Goal: Task Accomplishment & Management: Use online tool/utility

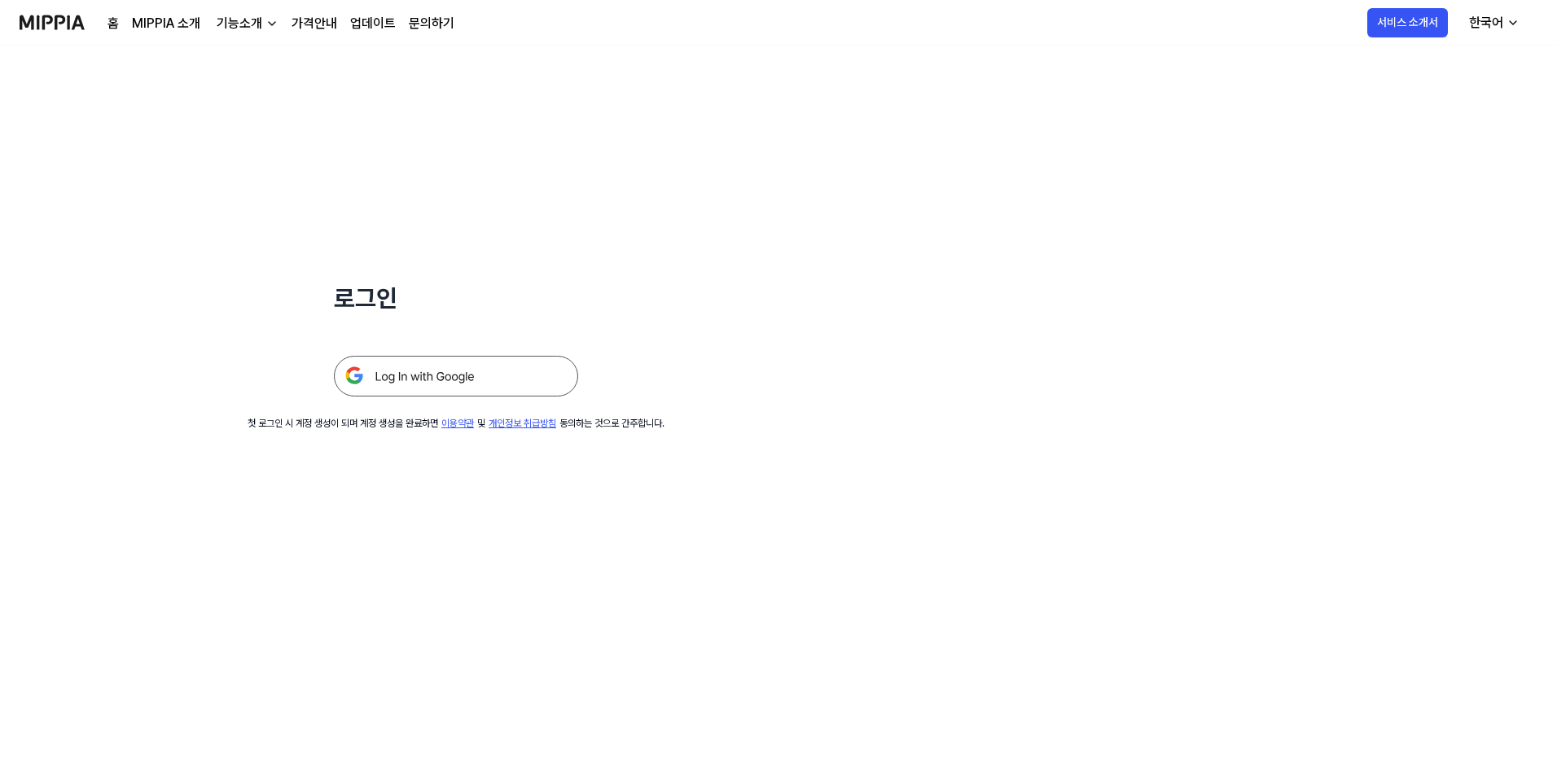
click at [538, 377] on img at bounding box center [455, 375] width 245 height 40
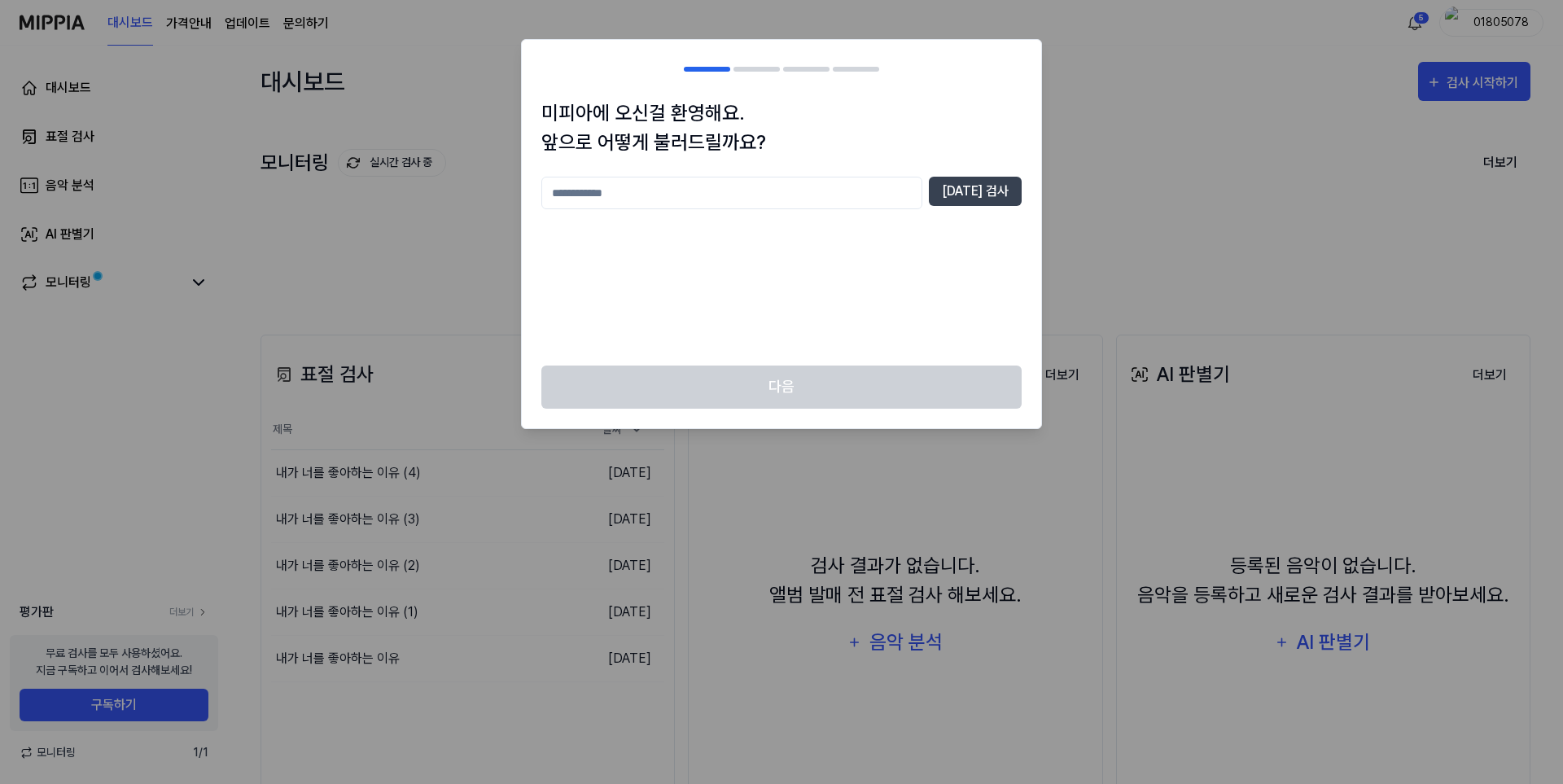
click at [793, 354] on div "미피아에 오신걸 환영해요. 앞으로 어떻게 불러드릴까요? 중복 검사" at bounding box center [782, 232] width 520 height 267
click at [799, 282] on div "중복 검사" at bounding box center [782, 261] width 480 height 169
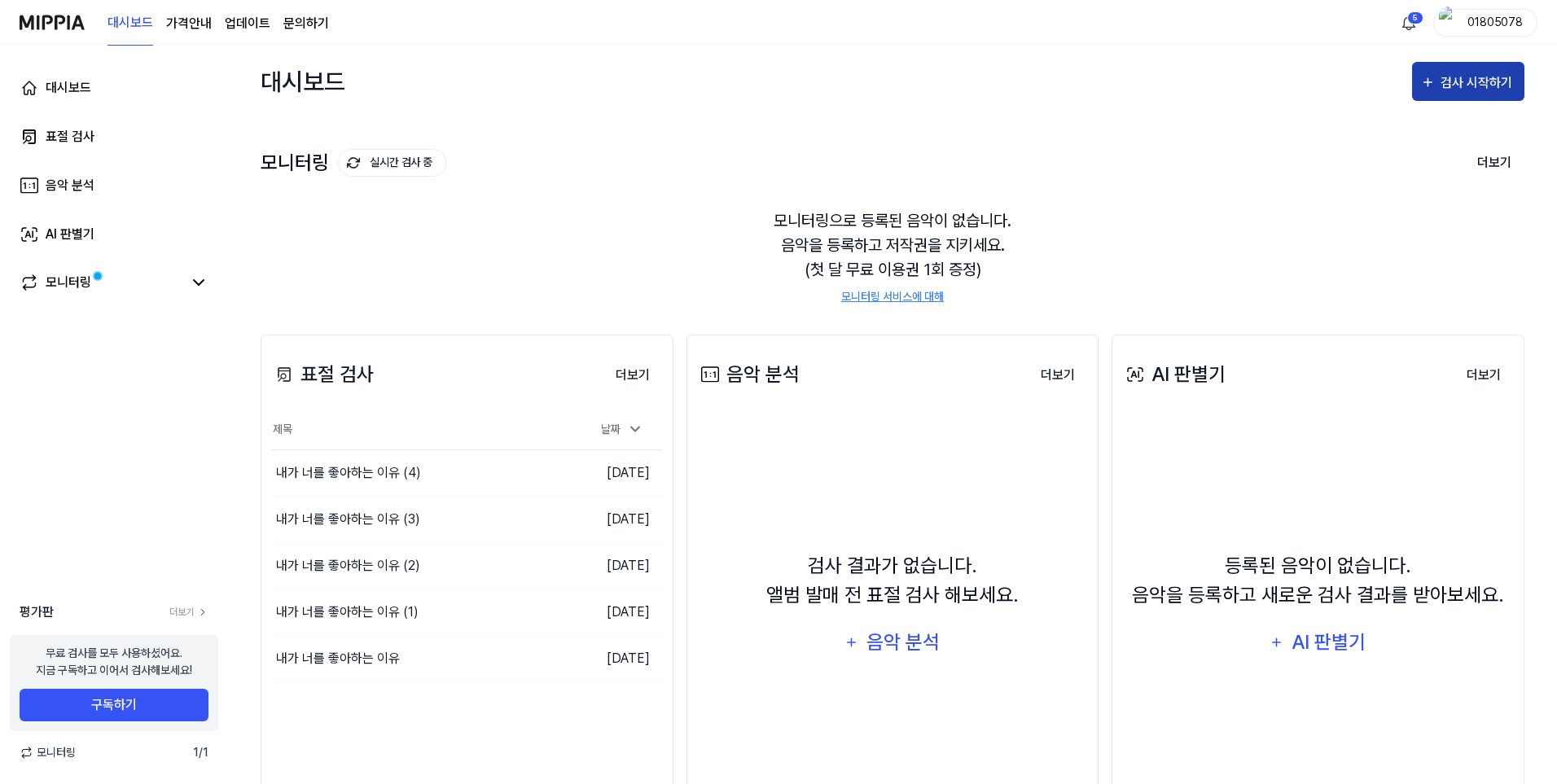
click at [1480, 77] on div "검사 시작하기" at bounding box center [1478, 83] width 75 height 22
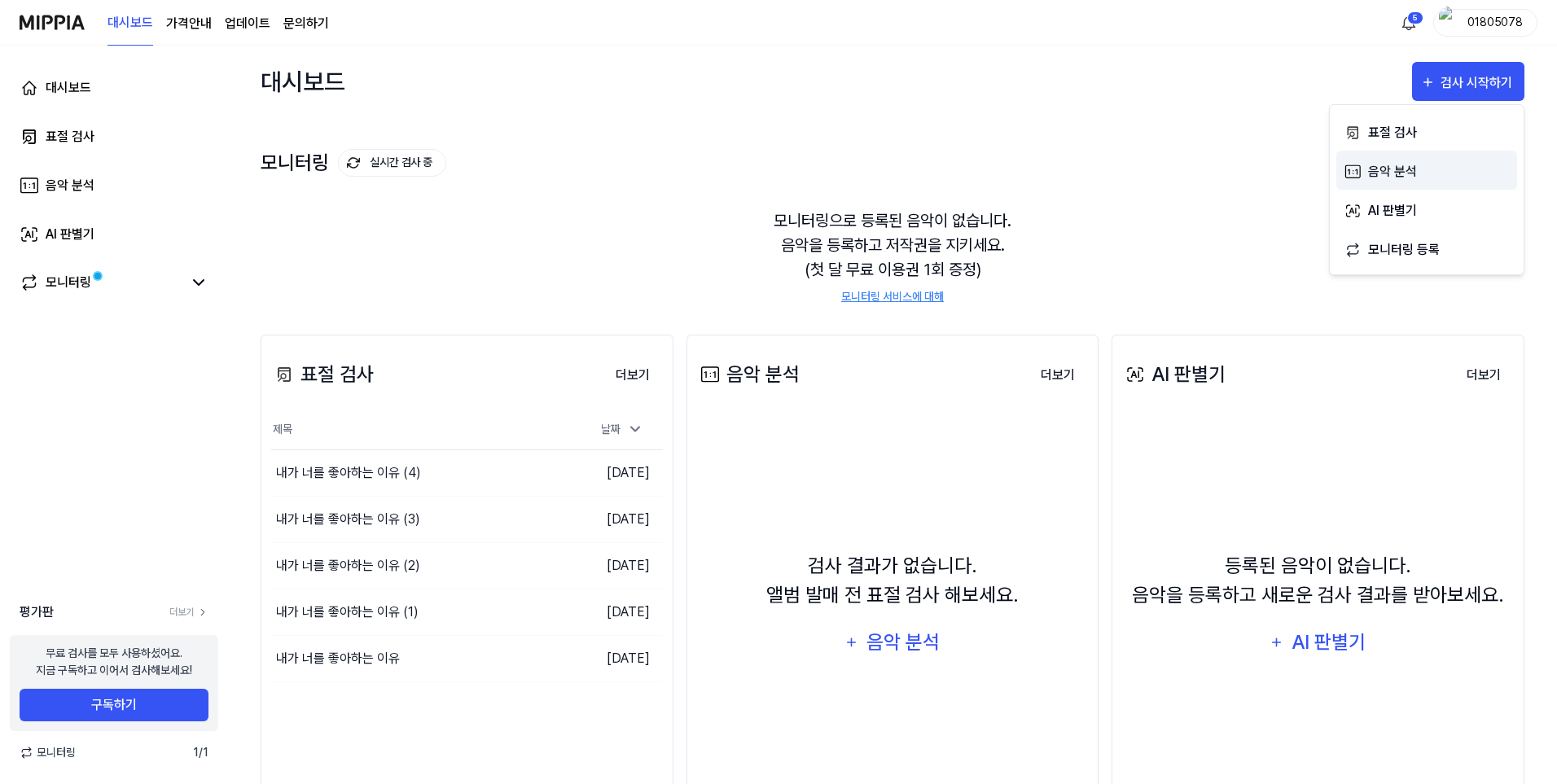
click at [1420, 151] on button "음악 분석" at bounding box center [1427, 170] width 181 height 39
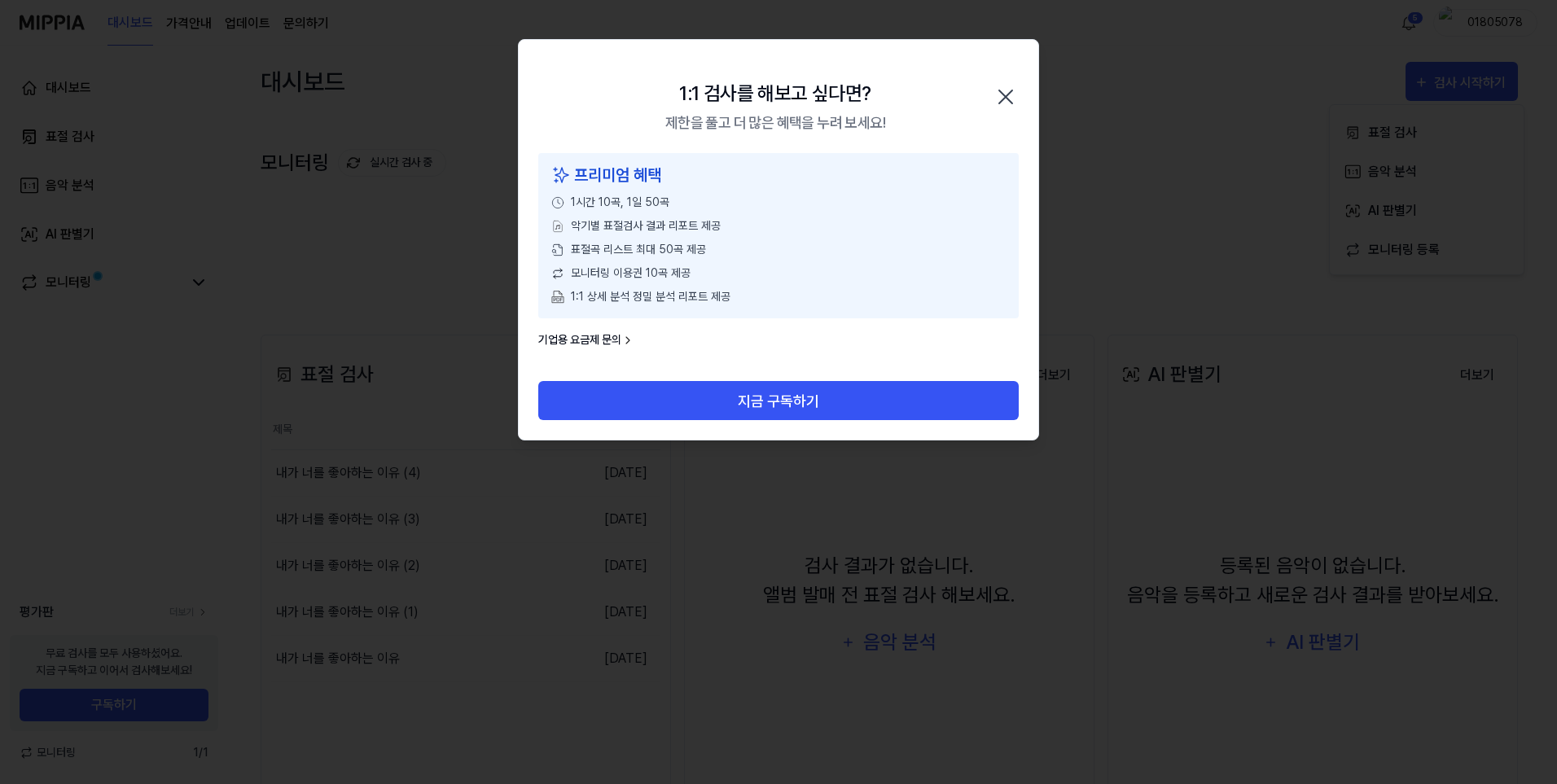
click at [1422, 126] on div "표절 검사" at bounding box center [1439, 133] width 142 height 22
drag, startPoint x: 1016, startPoint y: 102, endPoint x: 995, endPoint y: 111, distance: 22.8
click at [1016, 103] on icon "button" at bounding box center [1008, 97] width 26 height 26
